Goal: Communication & Community: Answer question/provide support

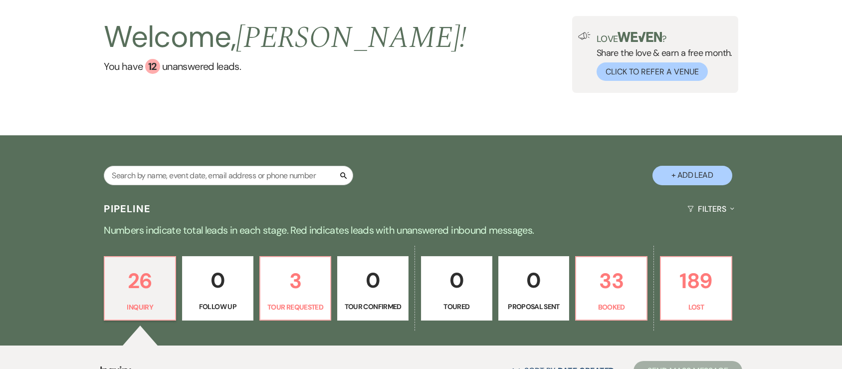
scroll to position [100, 0]
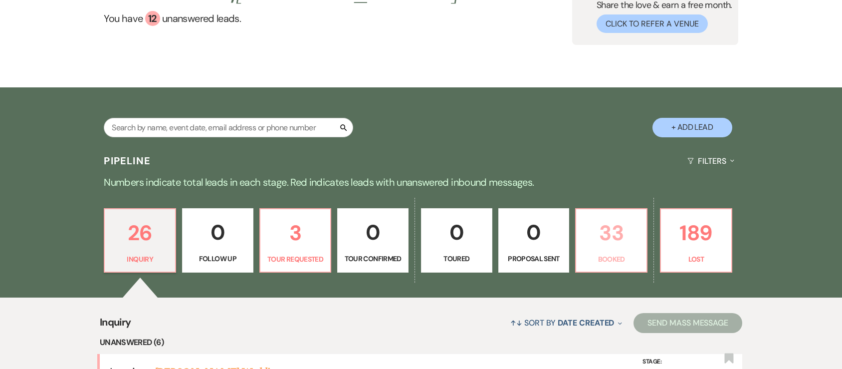
click at [619, 238] on p "33" at bounding box center [611, 232] width 58 height 33
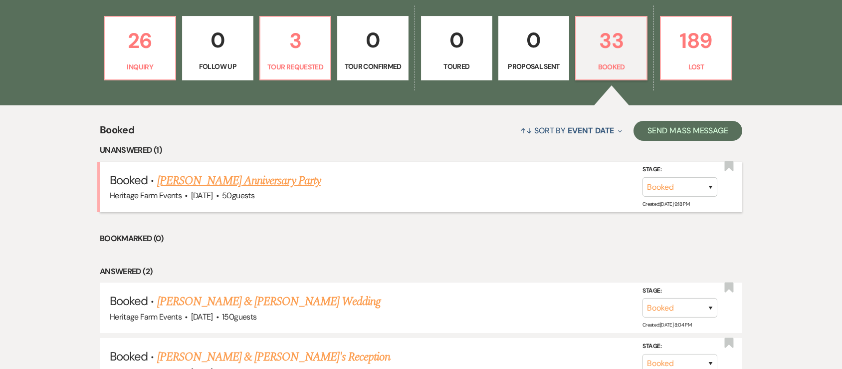
scroll to position [349, 0]
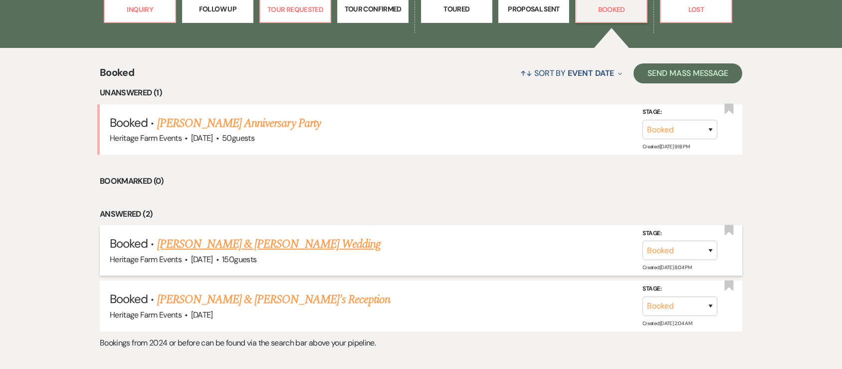
click at [258, 245] on link "[PERSON_NAME] & [PERSON_NAME] Wedding" at bounding box center [269, 244] width 224 height 18
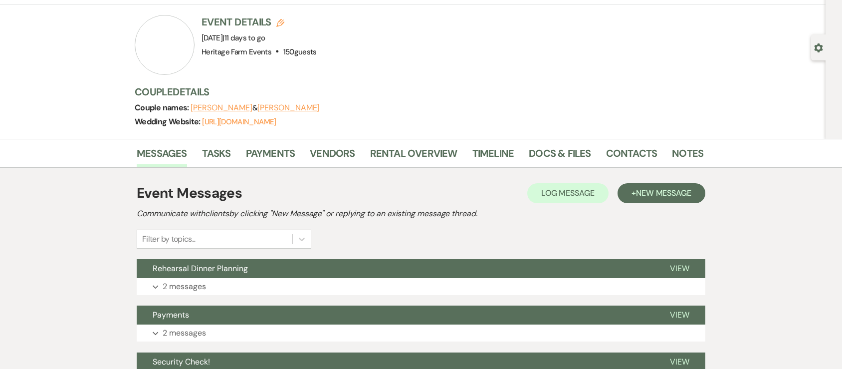
scroll to position [100, 0]
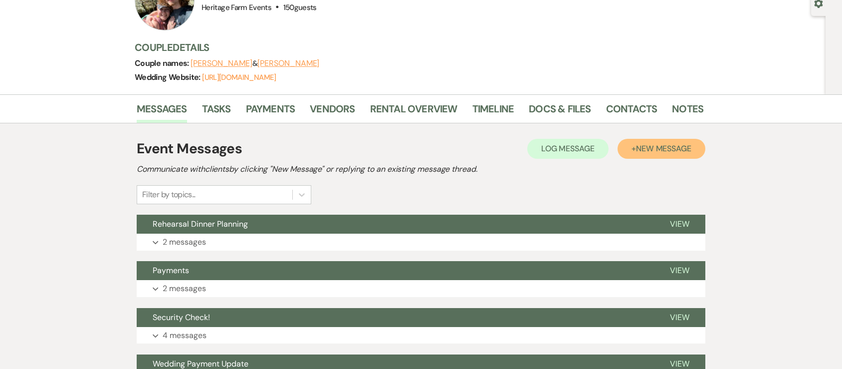
click at [640, 145] on span "New Message" at bounding box center [663, 148] width 55 height 10
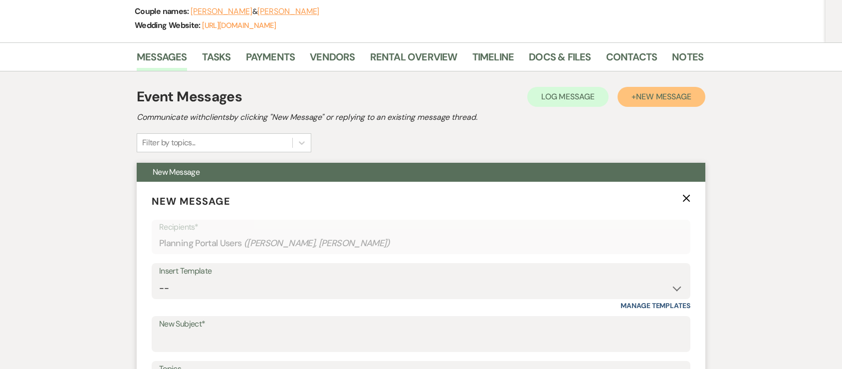
scroll to position [200, 0]
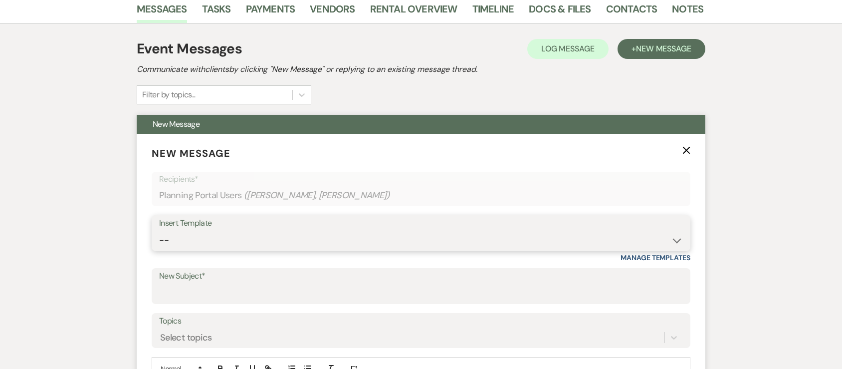
click at [675, 236] on select "-- Weven Planning Portal Introduction (Booked Events) Pizza Party Tour Request …" at bounding box center [421, 240] width 524 height 19
click at [203, 285] on input "New Subject*" at bounding box center [421, 292] width 524 height 19
type input "Q"
type input "Wedding Questionnaire"
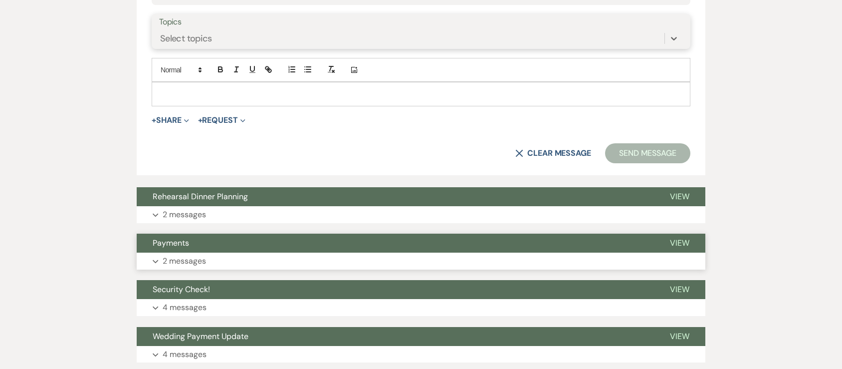
scroll to position [499, 0]
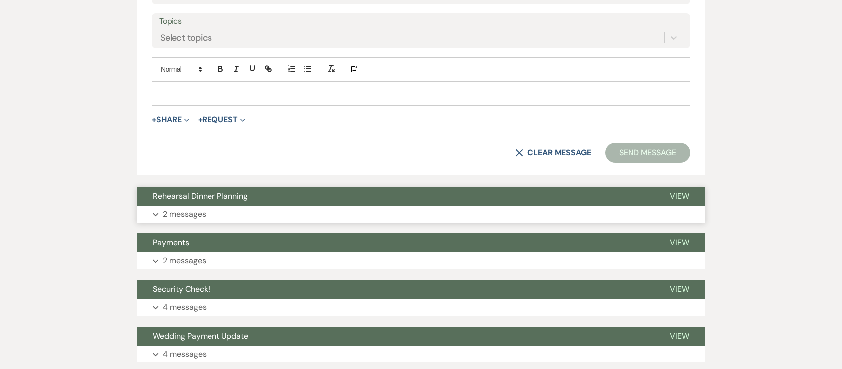
click at [187, 214] on p "2 messages" at bounding box center [184, 214] width 43 height 13
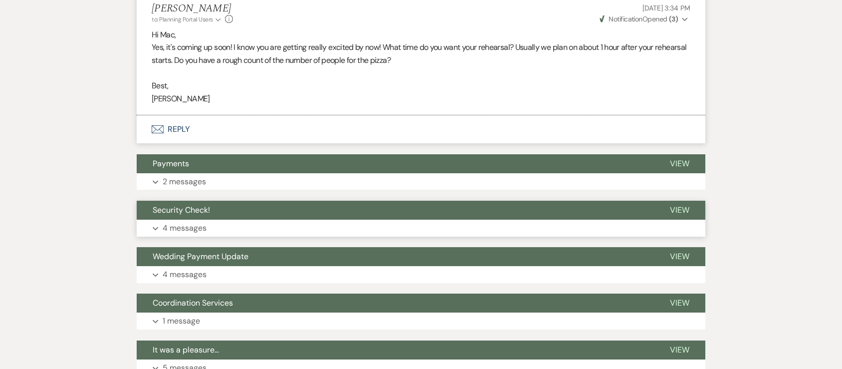
scroll to position [848, 0]
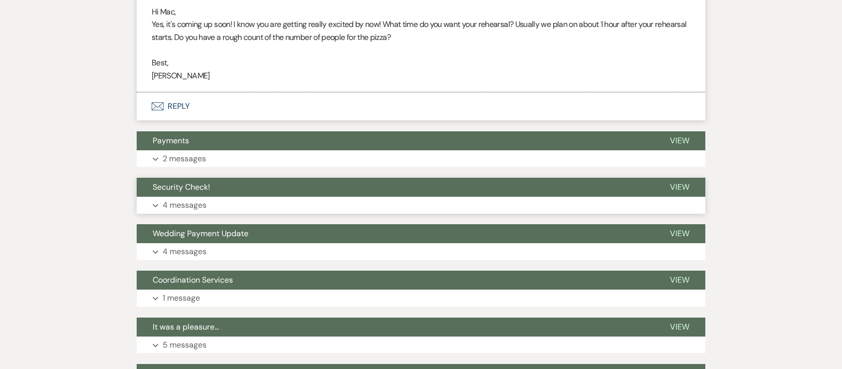
click at [176, 206] on p "4 messages" at bounding box center [185, 205] width 44 height 13
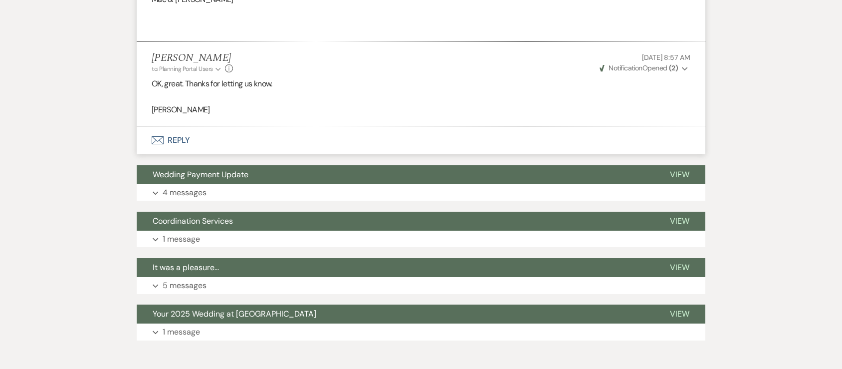
scroll to position [1447, 0]
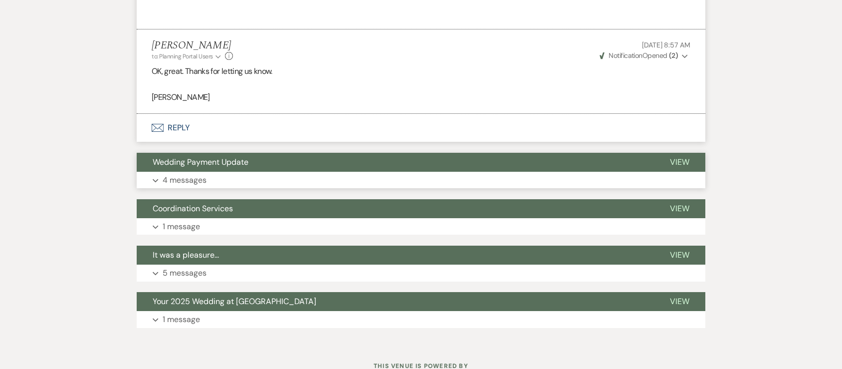
click at [180, 180] on p "4 messages" at bounding box center [185, 180] width 44 height 13
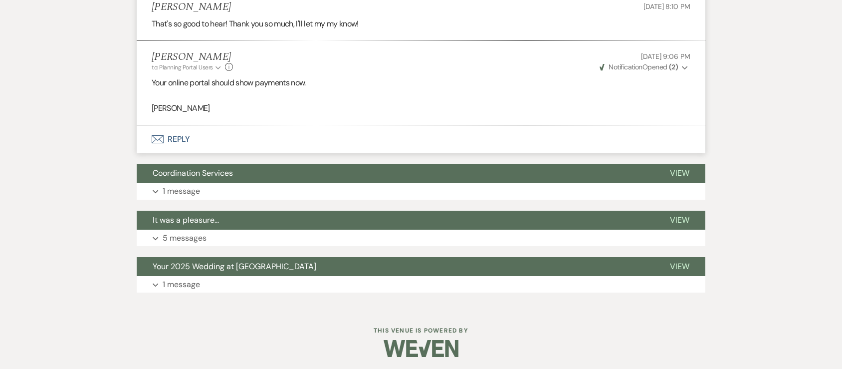
scroll to position [1946, 0]
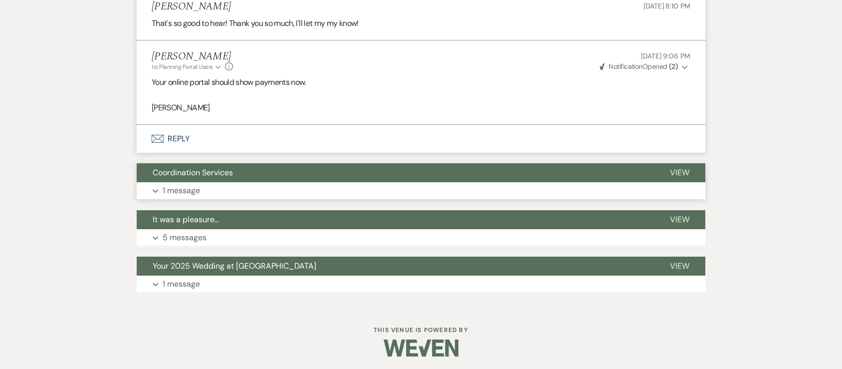
click at [196, 185] on p "1 message" at bounding box center [181, 190] width 37 height 13
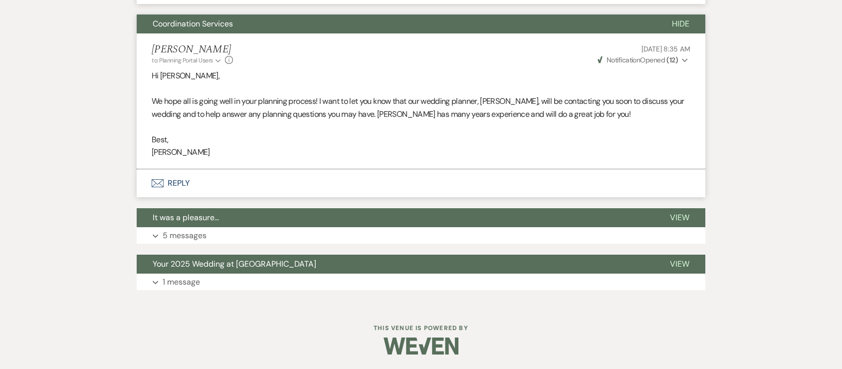
scroll to position [2095, 0]
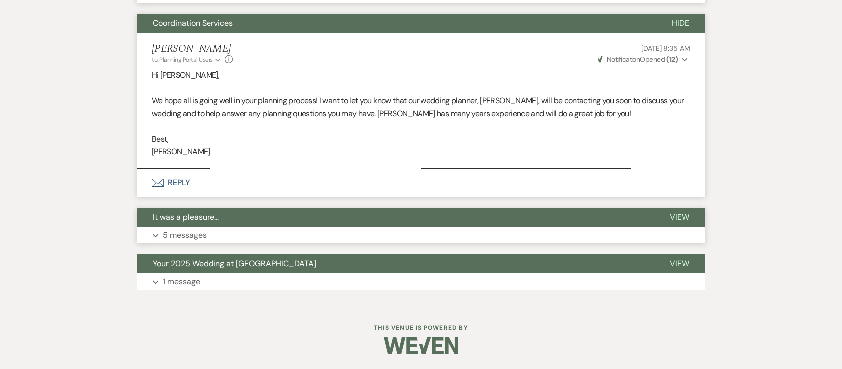
click at [179, 232] on p "5 messages" at bounding box center [185, 235] width 44 height 13
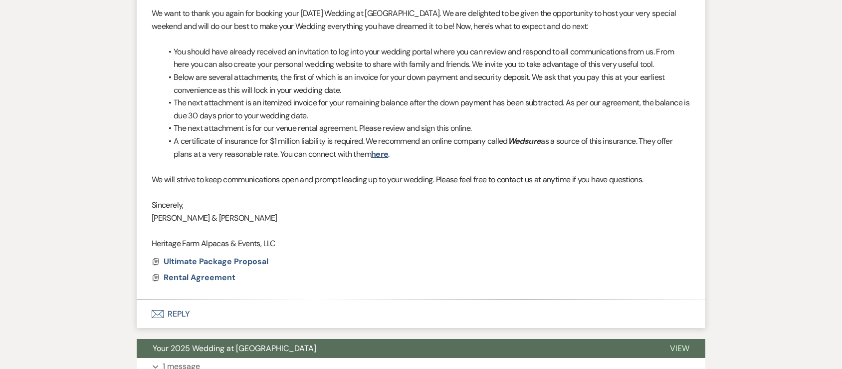
scroll to position [3109, 0]
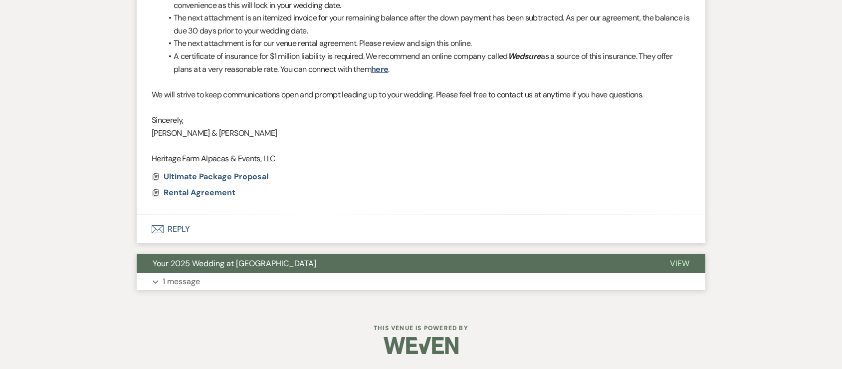
click at [185, 277] on p "1 message" at bounding box center [181, 281] width 37 height 13
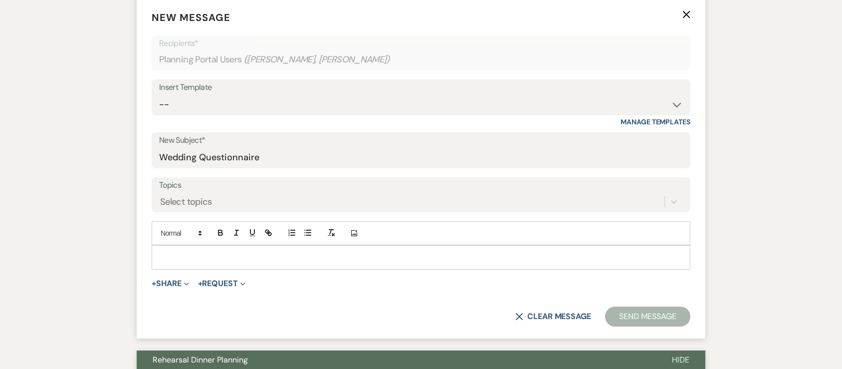
scroll to position [349, 0]
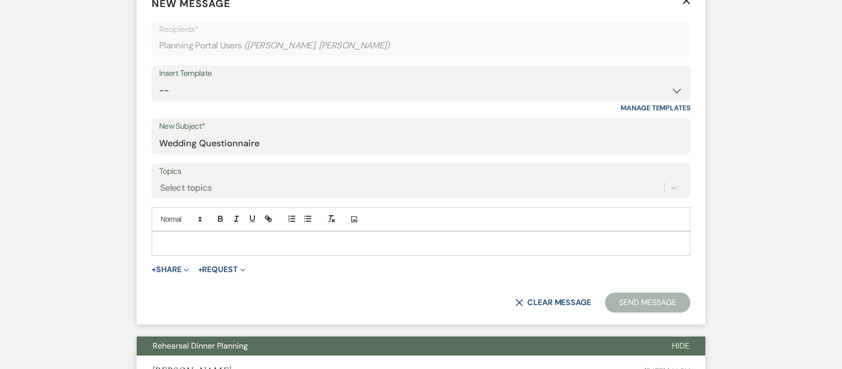
click at [203, 245] on p at bounding box center [421, 242] width 523 height 11
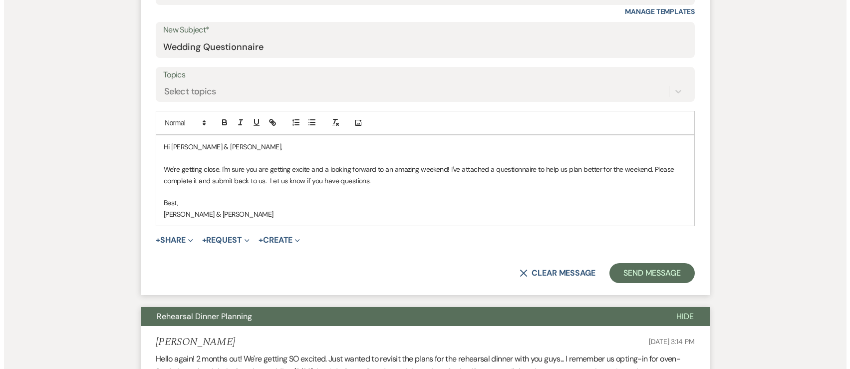
scroll to position [449, 0]
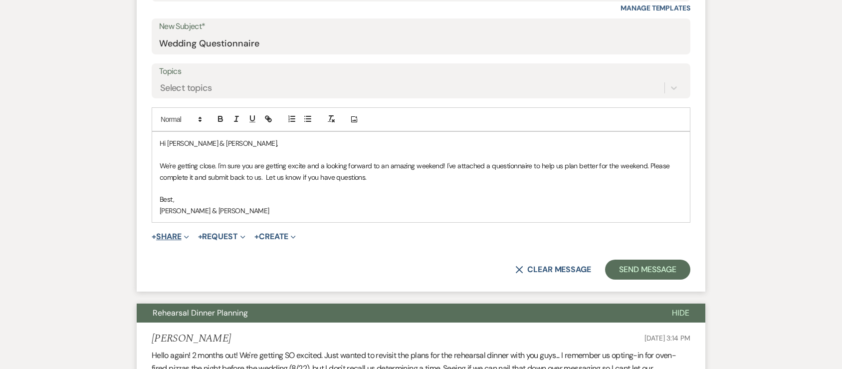
click at [176, 237] on button "+ Share Expand" at bounding box center [170, 237] width 37 height 8
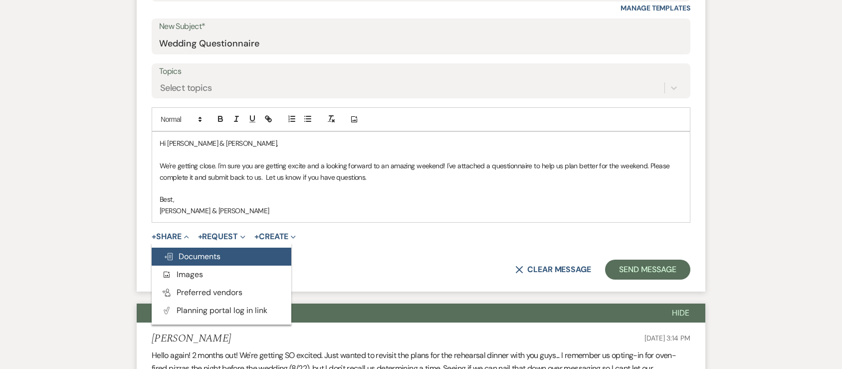
click at [192, 258] on span "Doc Upload Documents" at bounding box center [192, 256] width 57 height 10
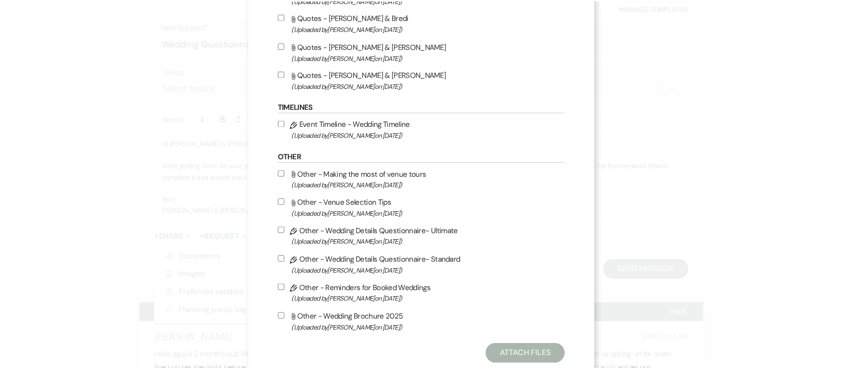
scroll to position [299, 0]
click at [280, 231] on input "Pencil Other - Wedding Details Questionnaire- Ultimate (Uploaded by [PERSON_NAM…" at bounding box center [283, 230] width 6 height 6
checkbox input "true"
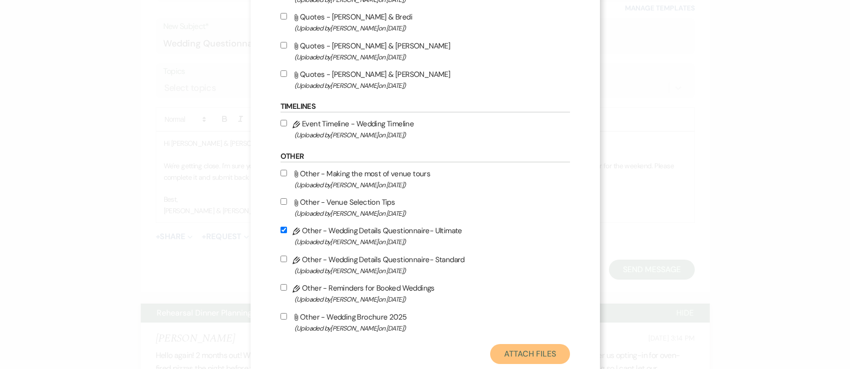
click at [521, 354] on button "Attach Files" at bounding box center [529, 354] width 79 height 20
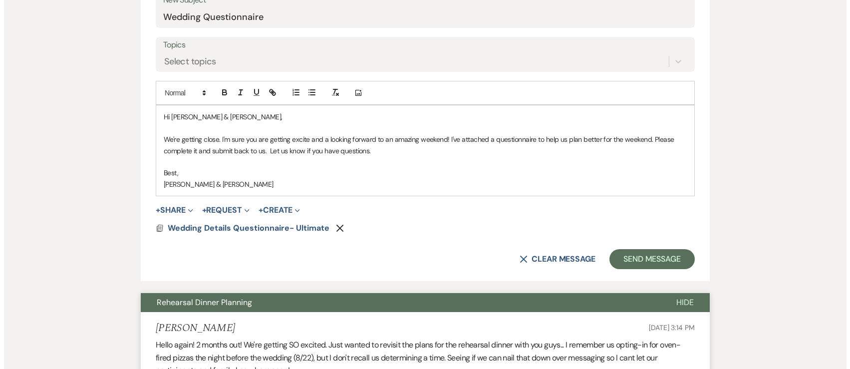
scroll to position [499, 0]
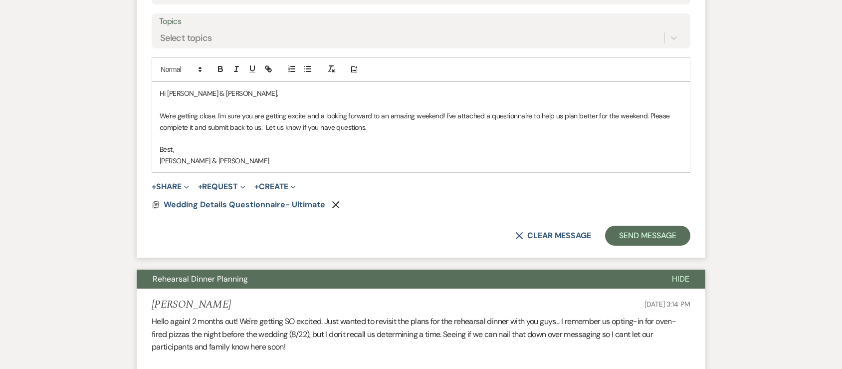
click at [236, 206] on span "Wedding Details Questionnaire- Ultimate" at bounding box center [245, 204] width 162 height 10
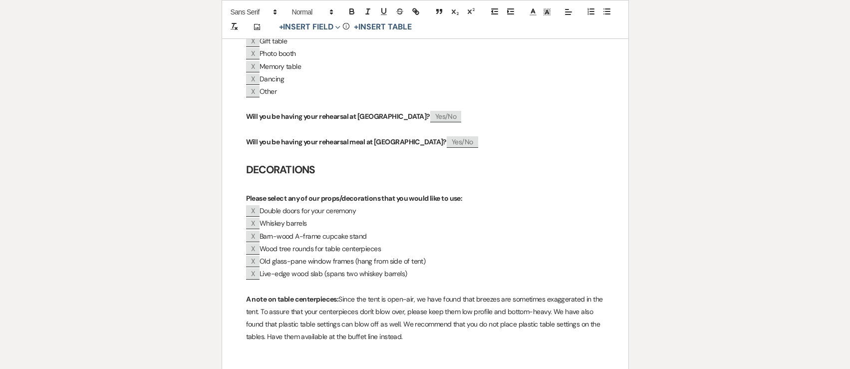
scroll to position [748, 0]
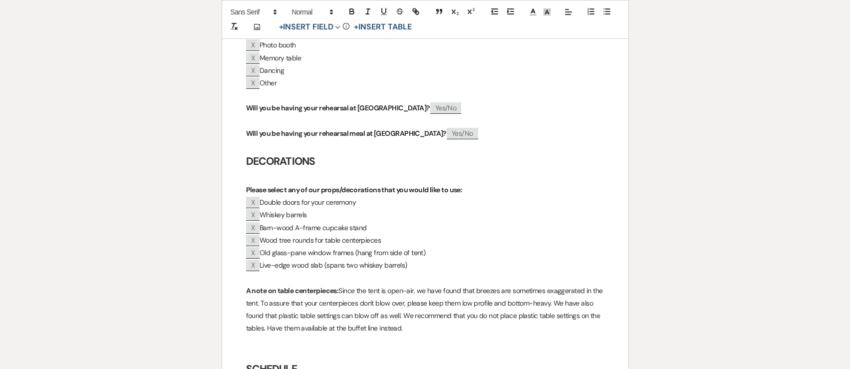
click at [364, 203] on p "﻿ X ﻿ Double doors for your ceremony" at bounding box center [425, 202] width 358 height 12
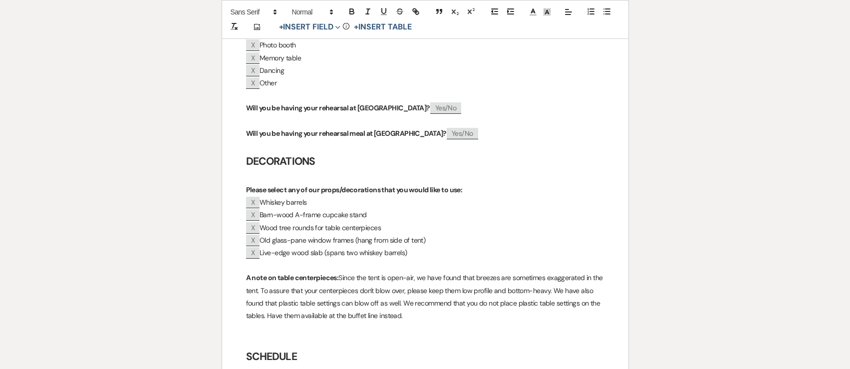
drag, startPoint x: 433, startPoint y: 238, endPoint x: 261, endPoint y: 242, distance: 172.2
click at [261, 242] on p "﻿ X ﻿ Old glass-pane window frames (hang from side of tent)" at bounding box center [425, 240] width 358 height 12
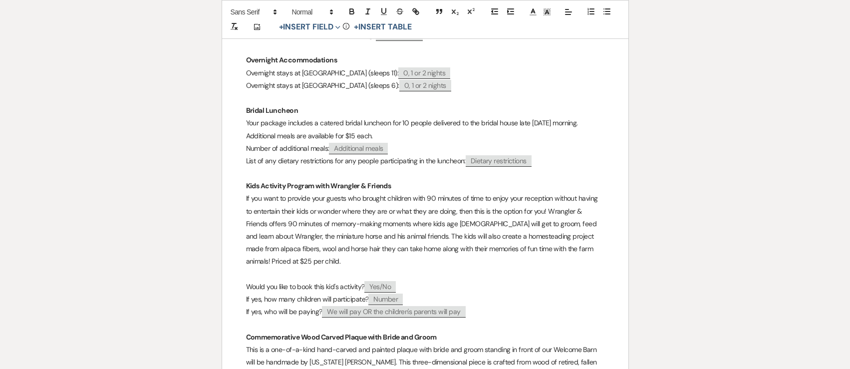
scroll to position [1247, 0]
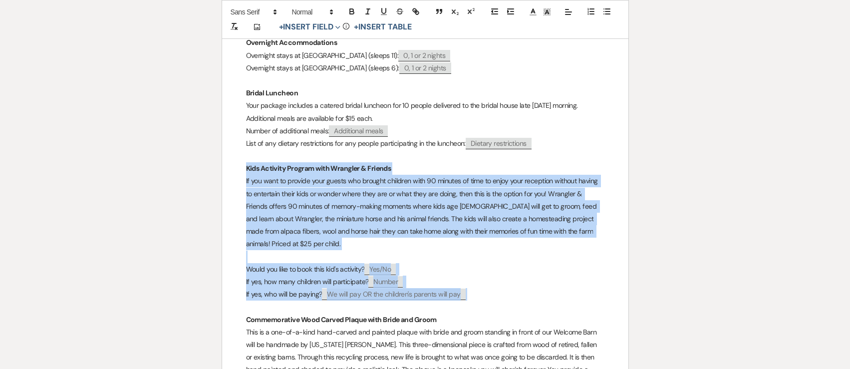
drag, startPoint x: 501, startPoint y: 297, endPoint x: 238, endPoint y: 173, distance: 291.0
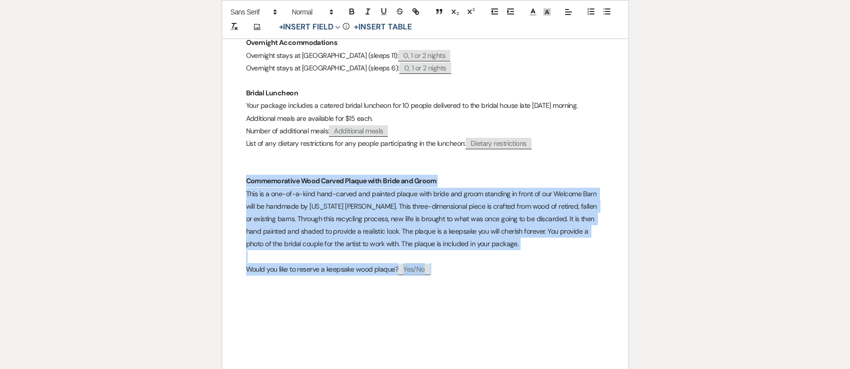
drag, startPoint x: 459, startPoint y: 269, endPoint x: 202, endPoint y: 183, distance: 271.5
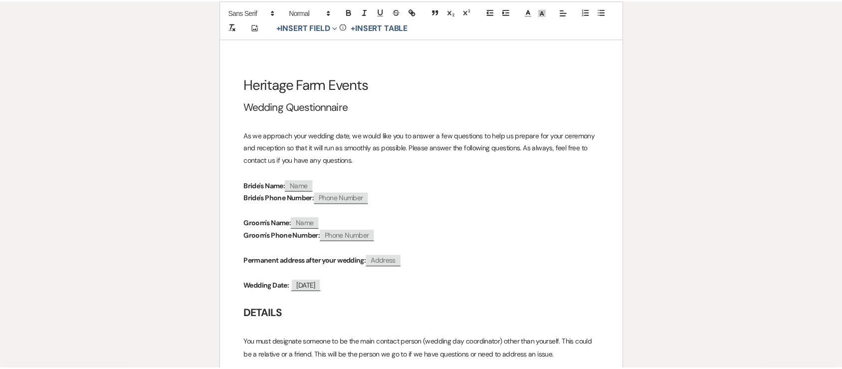
scroll to position [0, 0]
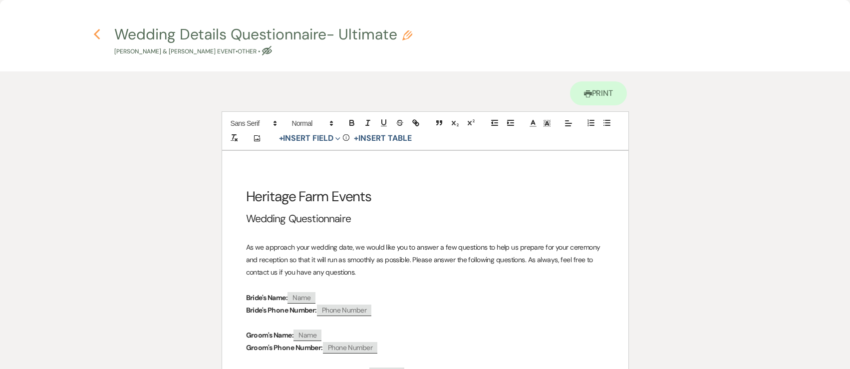
click at [95, 33] on use "button" at bounding box center [96, 34] width 6 height 11
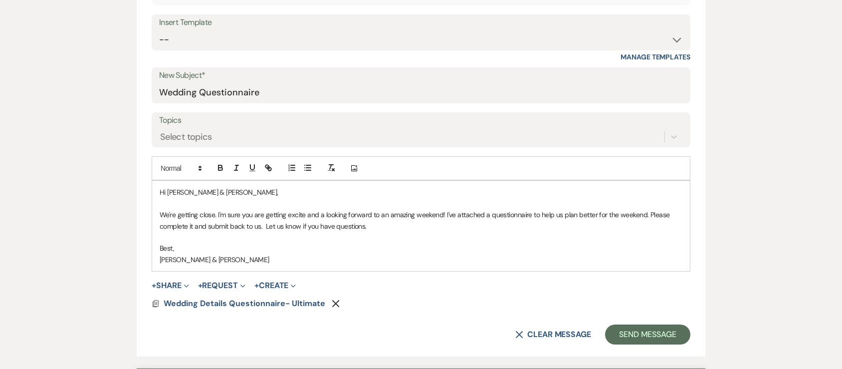
scroll to position [399, 0]
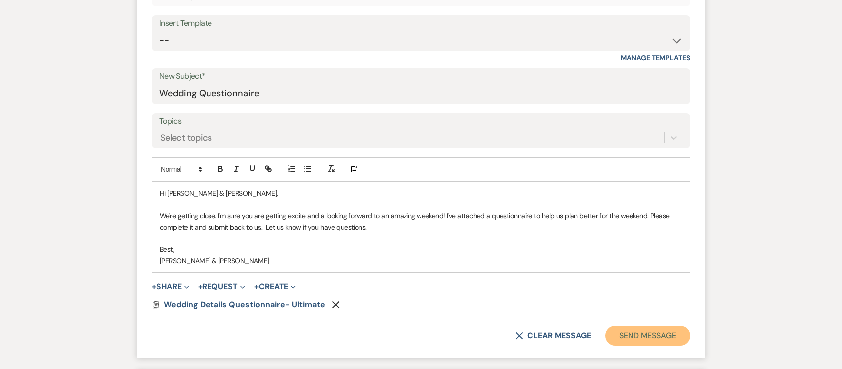
click at [656, 335] on button "Send Message" at bounding box center [647, 335] width 85 height 20
